Goal: Check status: Verify the current state of an ongoing process or item

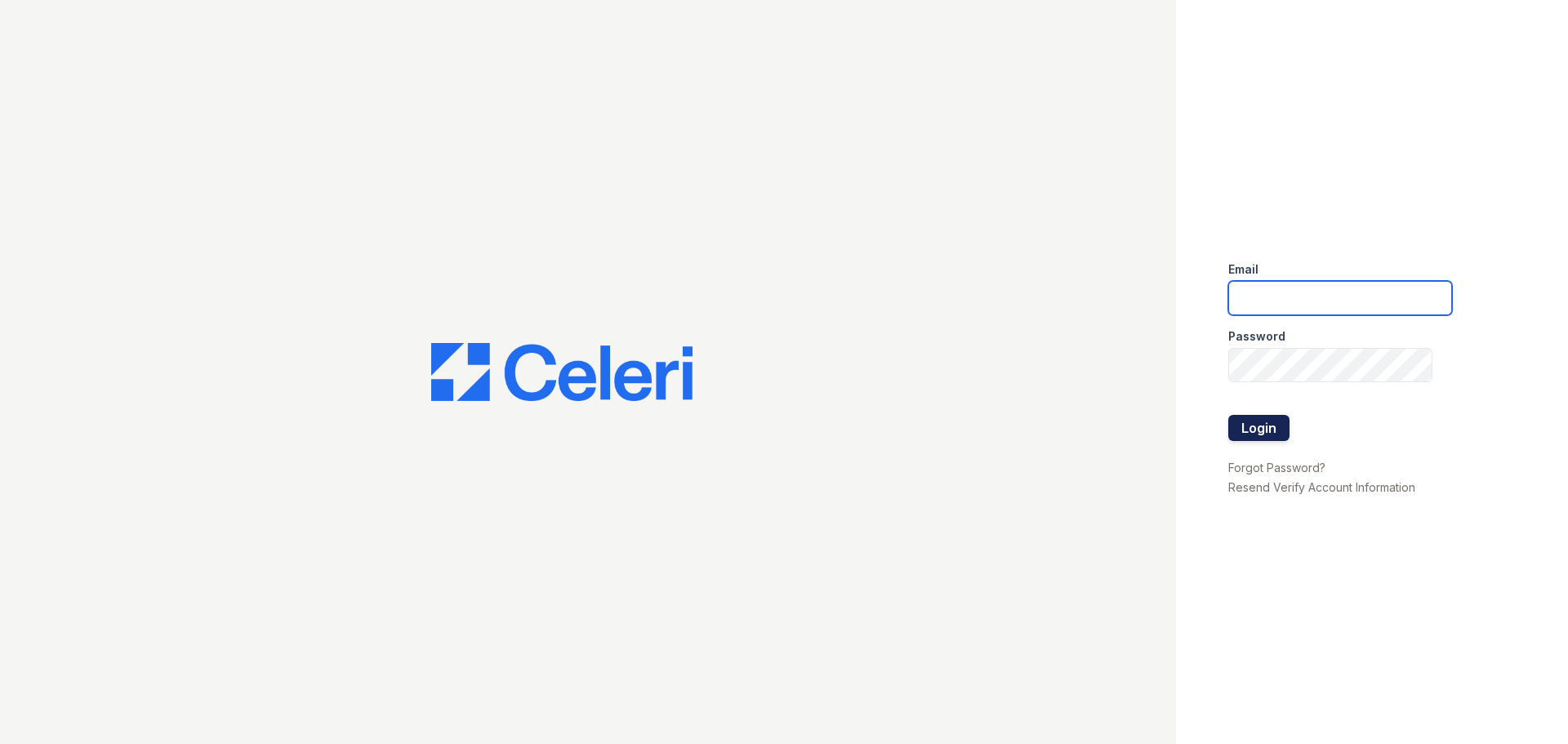
type input "Samantha.Aguirre@trinity-pm.com"
click at [1276, 418] on button "Login" at bounding box center [1258, 428] width 61 height 26
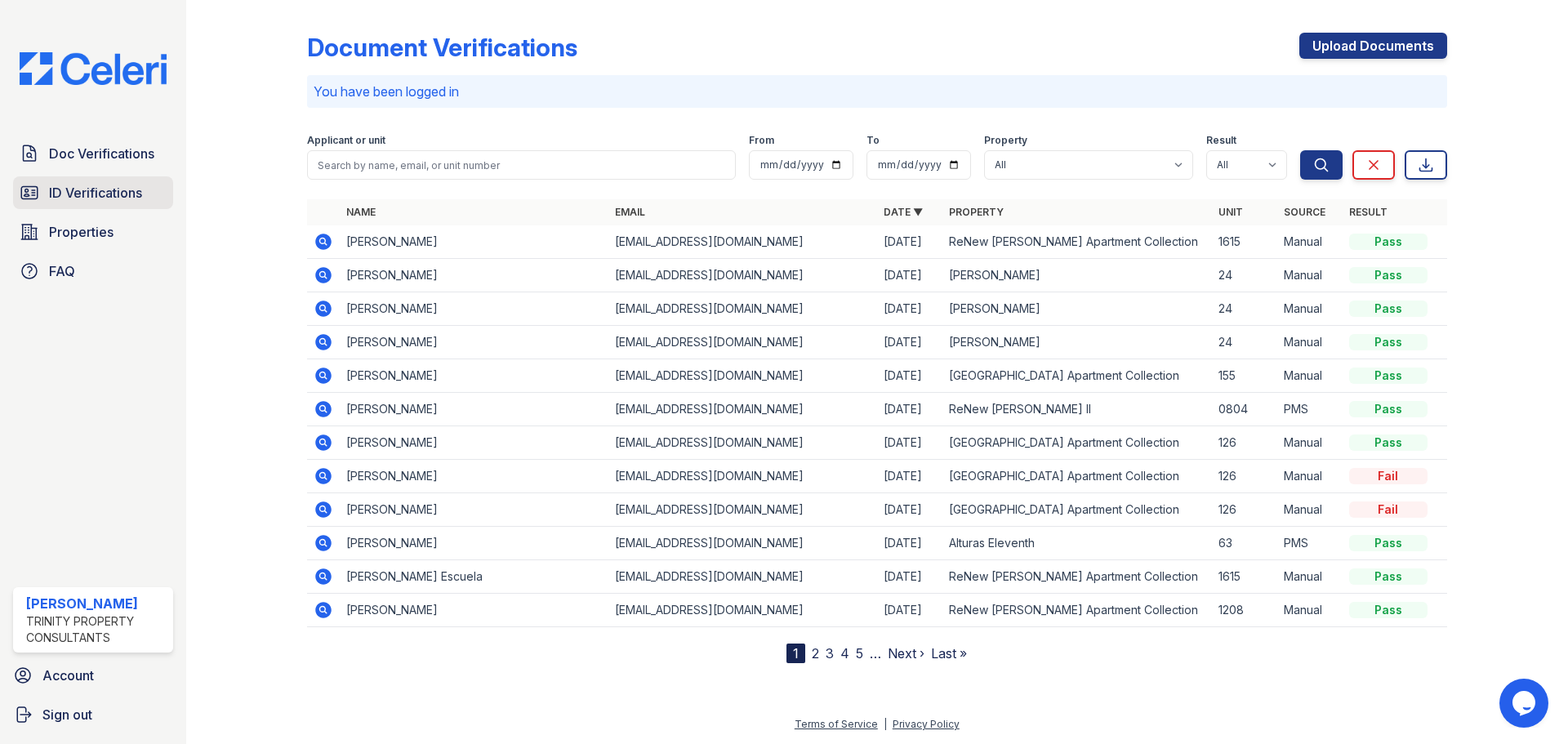
click at [132, 197] on span "ID Verifications" at bounding box center [95, 192] width 93 height 19
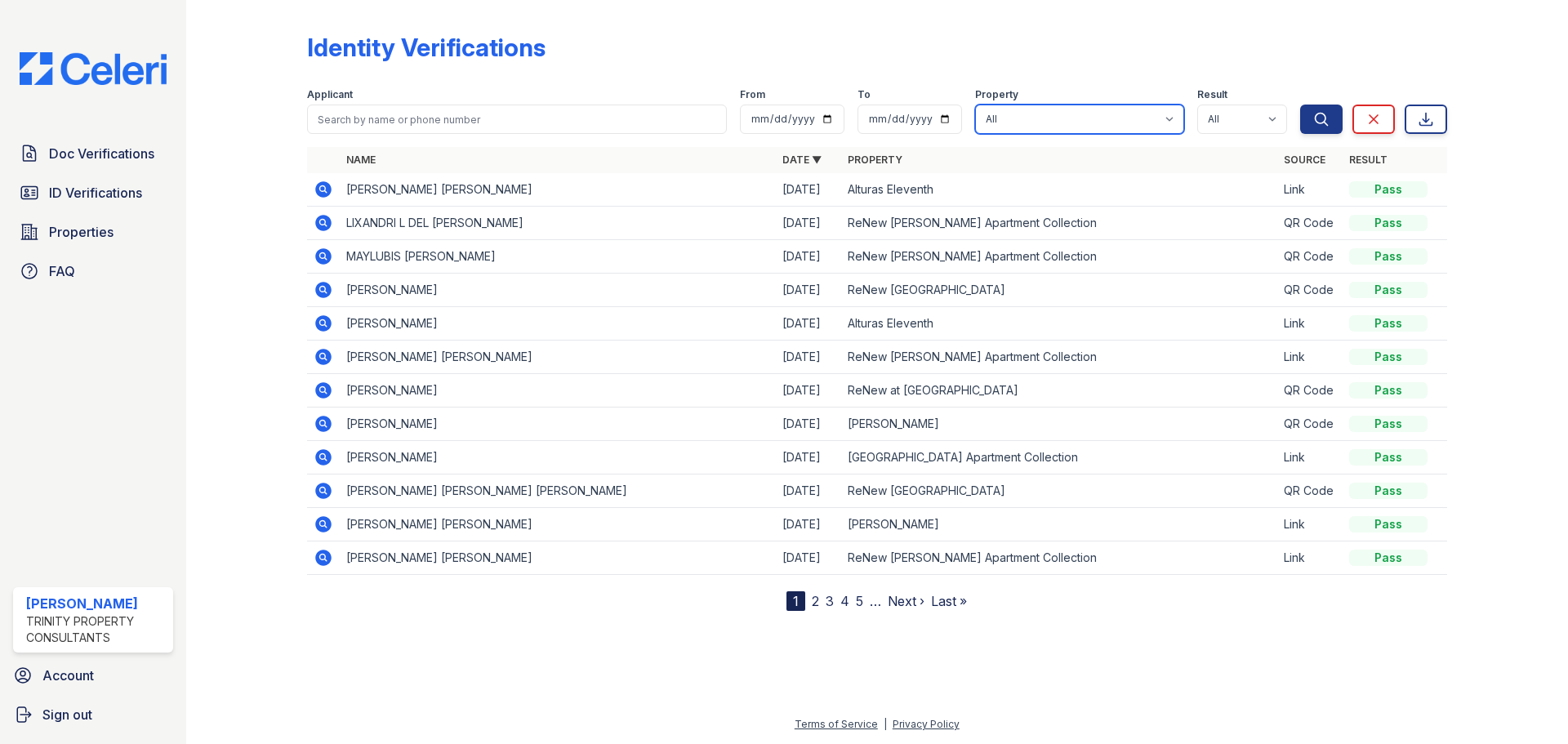
drag, startPoint x: 1018, startPoint y: 114, endPoint x: 1023, endPoint y: 130, distance: 16.8
click at [1018, 114] on select "All Alturas [PERSON_NAME] Alturas Eleventh [GEOGRAPHIC_DATA] ReNew [PERSON_NAME…" at bounding box center [1079, 119] width 209 height 29
select select "63"
click at [977, 104] on select "All Alturas [PERSON_NAME] Alturas Eleventh [GEOGRAPHIC_DATA] ReNew [PERSON_NAME…" at bounding box center [1079, 119] width 209 height 29
click at [1332, 118] on button "Search" at bounding box center [1321, 119] width 43 height 29
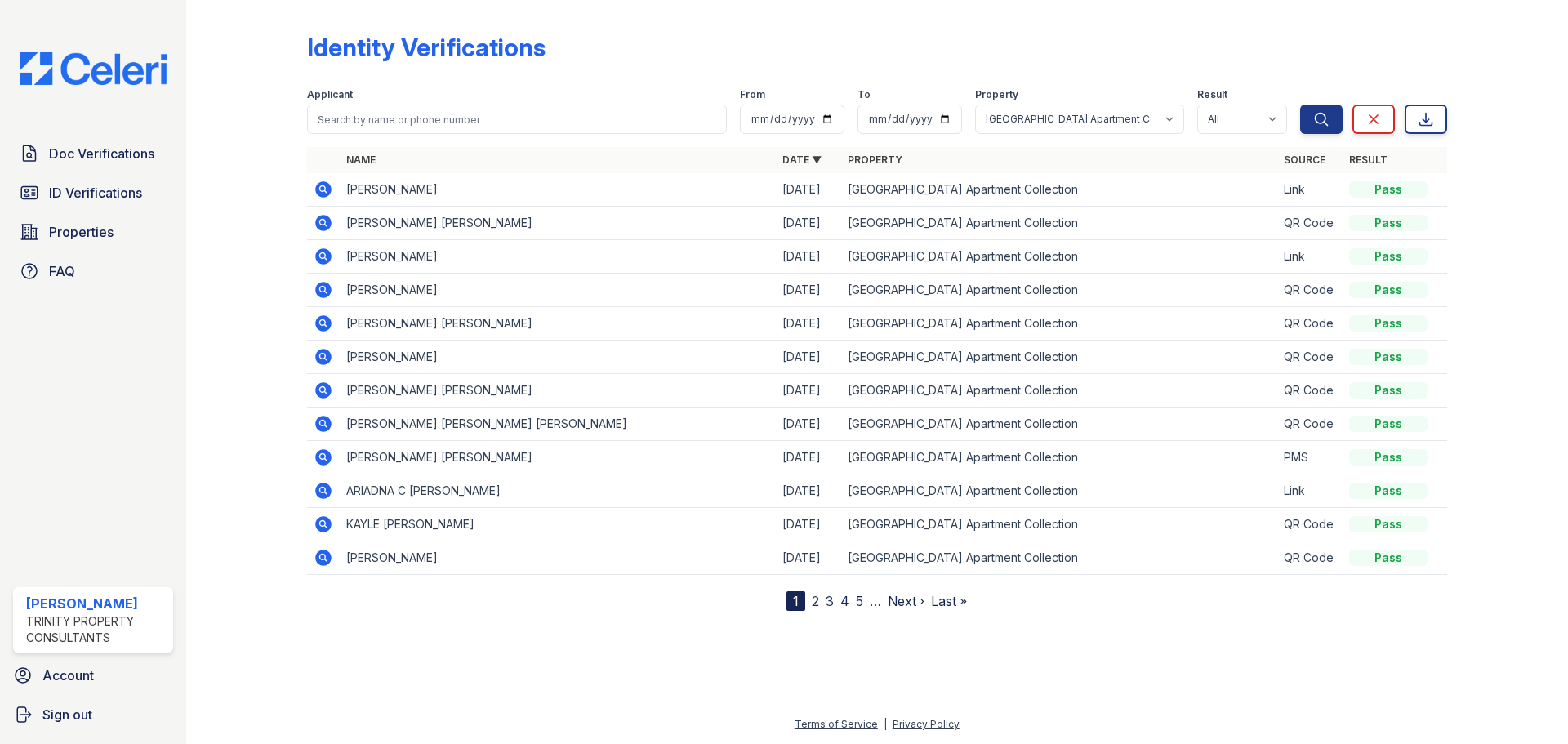
click at [328, 459] on icon at bounding box center [323, 458] width 17 height 17
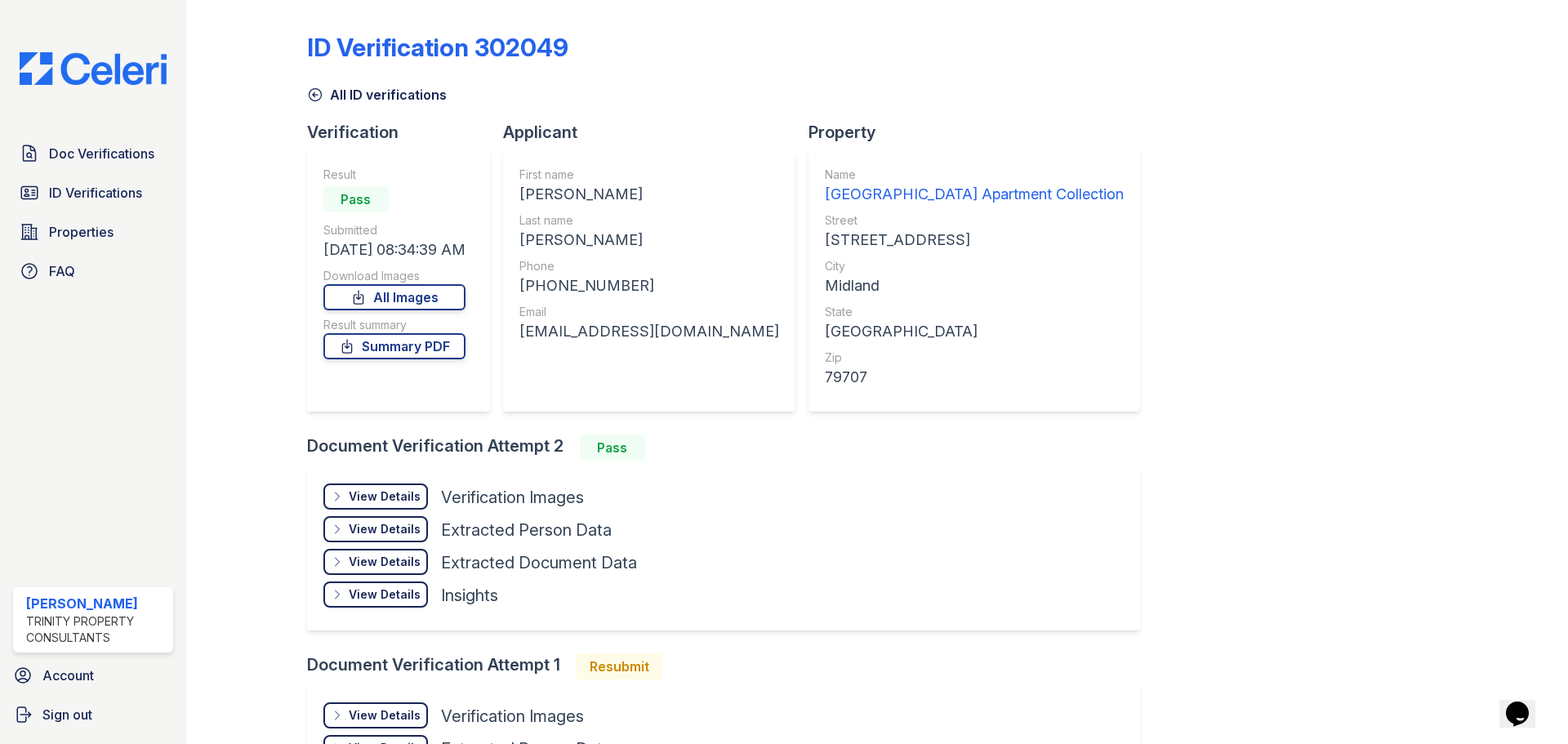
click at [403, 493] on div "View Details" at bounding box center [384, 497] width 72 height 17
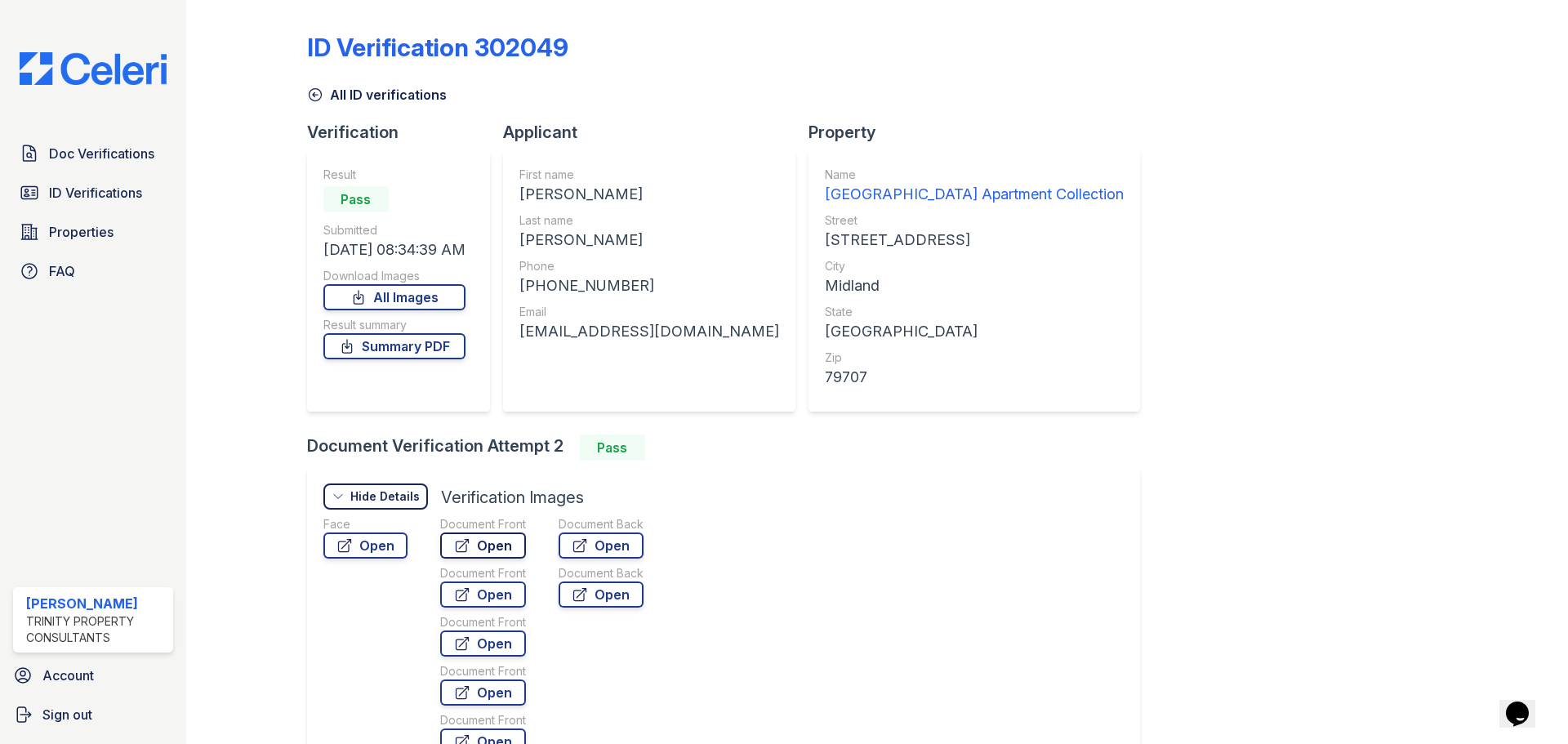
click at [474, 540] on link "Open" at bounding box center [483, 544] width 86 height 26
